Goal: Transaction & Acquisition: Purchase product/service

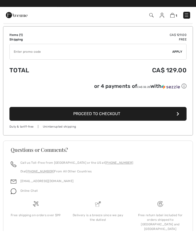
scroll to position [136, 0]
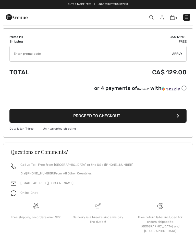
click at [102, 115] on span "Proceed to Checkout" at bounding box center [96, 116] width 47 height 5
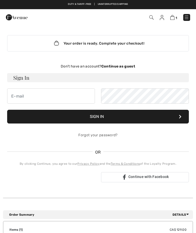
click at [45, 79] on h3 "Sign In" at bounding box center [97, 77] width 181 height 9
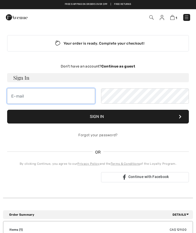
click at [48, 97] on input "email" at bounding box center [51, 95] width 88 height 15
type input "oliveoyl.51@gmail.com"
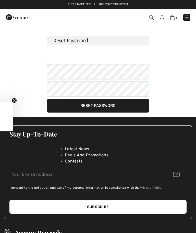
checkbox input "true"
click at [167, 22] on div "1 Checkout" at bounding box center [138, 17] width 112 height 10
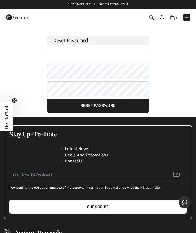
click at [163, 19] on img at bounding box center [161, 17] width 4 height 5
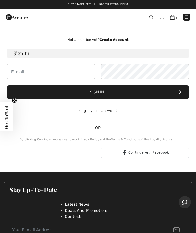
click at [55, 36] on div "Not a member yet? Create Account Sign In Sign In Forgot your password? OR" at bounding box center [98, 97] width 190 height 141
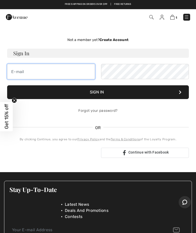
click at [56, 72] on input "email" at bounding box center [51, 71] width 88 height 15
type input "[EMAIL_ADDRESS][DOMAIN_NAME]"
